Goal: Task Accomplishment & Management: Manage account settings

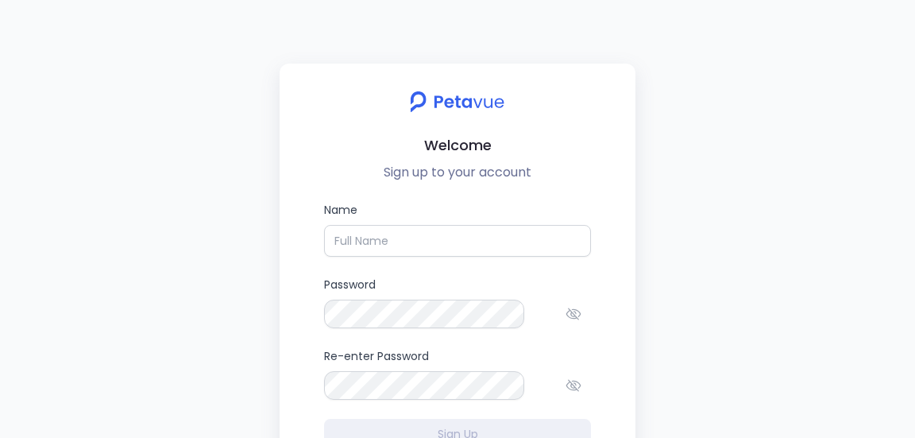
click at [401, 216] on form "Name Password Re-enter Password Sign Up" at bounding box center [457, 325] width 267 height 248
click at [401, 225] on input "Name" at bounding box center [457, 241] width 267 height 32
type input "[PERSON_NAME]"
click at [384, 276] on label "Password" at bounding box center [457, 302] width 267 height 52
click at [565, 299] on div at bounding box center [577, 313] width 25 height 29
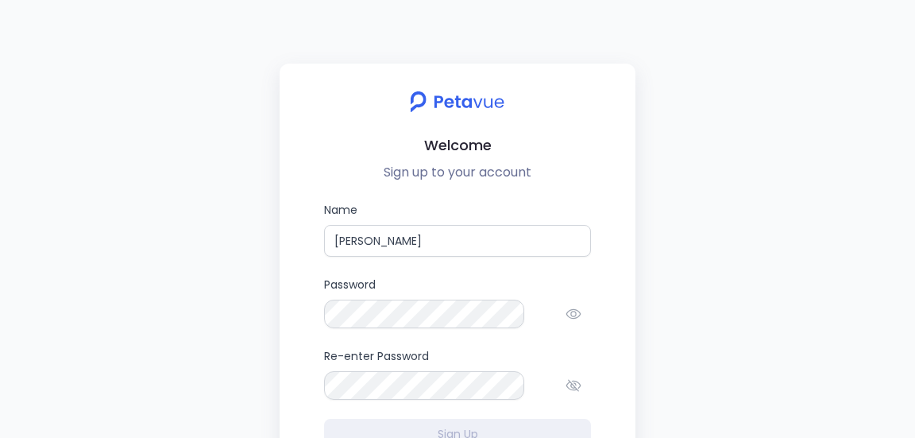
click at [565, 371] on div at bounding box center [577, 385] width 25 height 29
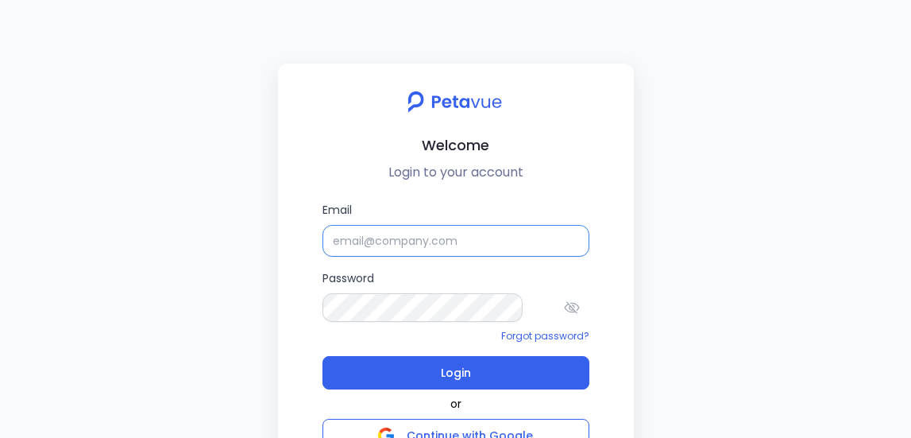
click at [388, 225] on input "Email" at bounding box center [455, 241] width 267 height 32
type input "[PERSON_NAME][EMAIL_ADDRESS][PERSON_NAME][DOMAIN_NAME]"
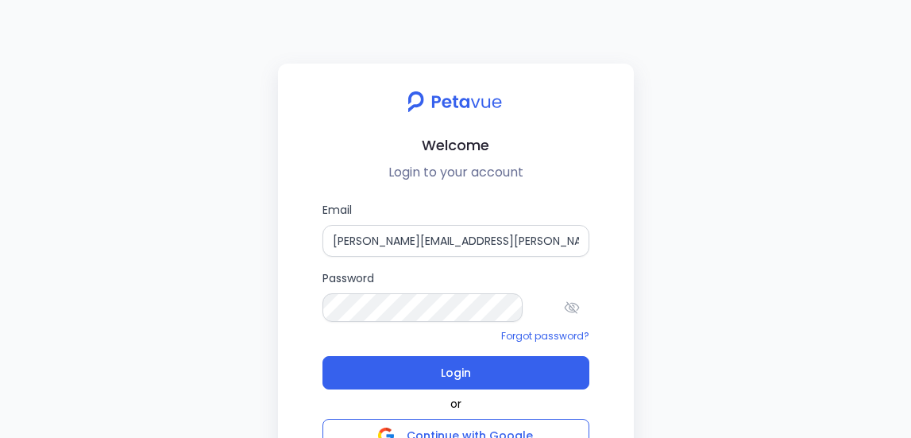
click at [564, 301] on icon at bounding box center [571, 307] width 15 height 12
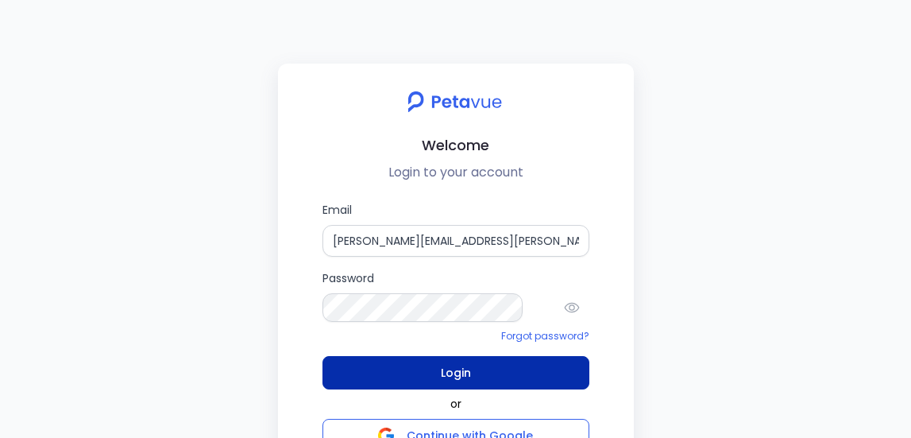
click at [459, 361] on span "Login" at bounding box center [456, 372] width 30 height 22
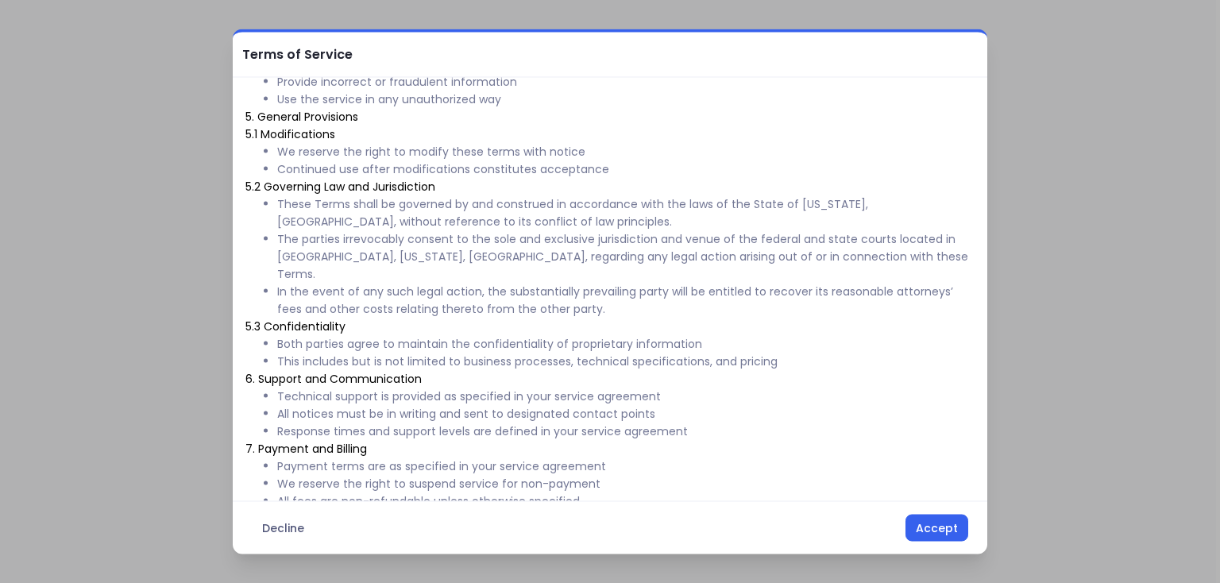
scroll to position [681, 0]
drag, startPoint x: 889, startPoint y: 3, endPoint x: 669, endPoint y: 415, distance: 466.5
click at [669, 437] on h2 "7. Payment and Billing" at bounding box center [609, 448] width 729 height 17
click at [914, 437] on button "Accept" at bounding box center [936, 528] width 63 height 27
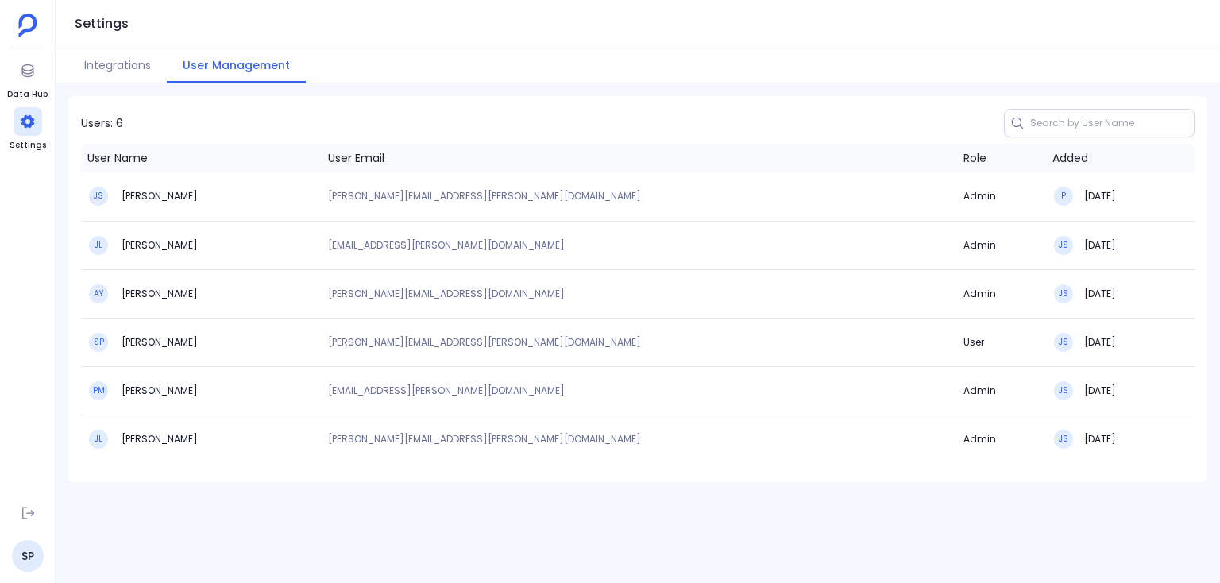
drag, startPoint x: 591, startPoint y: 1, endPoint x: 958, endPoint y: 16, distance: 367.2
click at [914, 16] on div "Settings" at bounding box center [638, 24] width 1164 height 48
